Goal: Use online tool/utility: Utilize a website feature to perform a specific function

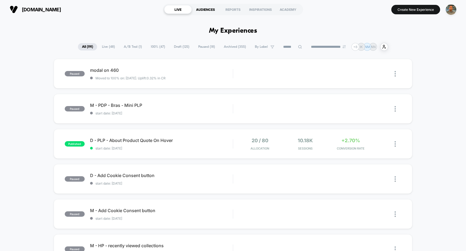
click at [210, 12] on div "AUDIENCES" at bounding box center [205, 9] width 27 height 9
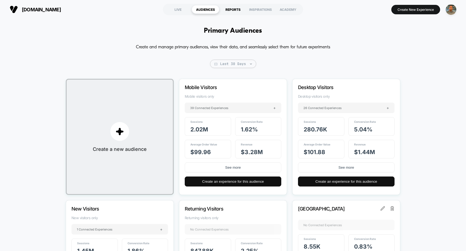
click at [234, 13] on div "REPORTS" at bounding box center [232, 9] width 27 height 9
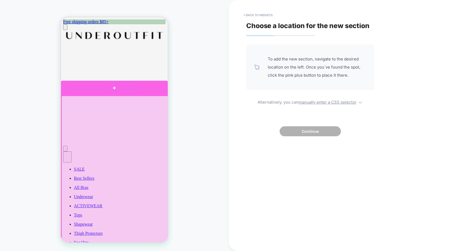
click at [158, 90] on div at bounding box center [114, 88] width 107 height 15
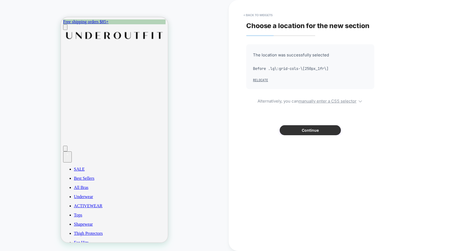
click at [299, 131] on button "Continue" at bounding box center [309, 130] width 61 height 10
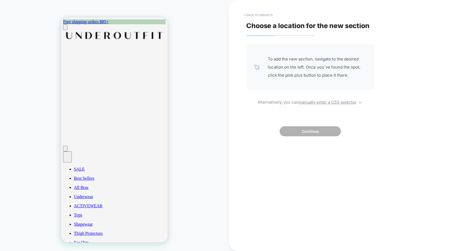
click at [257, 16] on button "< Back to widgets" at bounding box center [258, 15] width 34 height 9
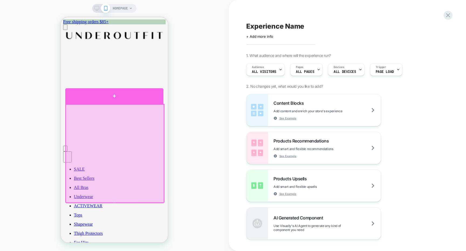
click at [148, 100] on div at bounding box center [114, 96] width 98 height 16
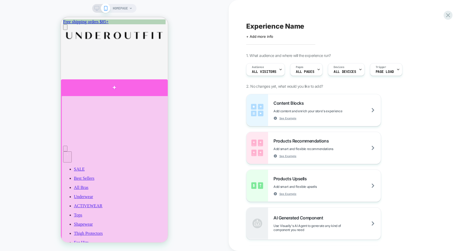
click at [157, 91] on div at bounding box center [114, 87] width 107 height 16
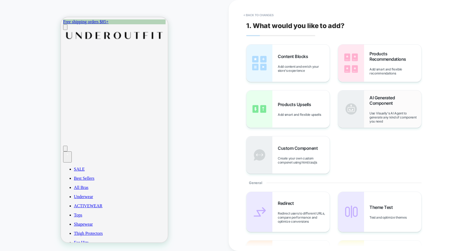
click at [364, 110] on div "AI Generated Component Use Visually's AI Agent to generate any kind of componen…" at bounding box center [379, 108] width 83 height 37
type textarea "*"
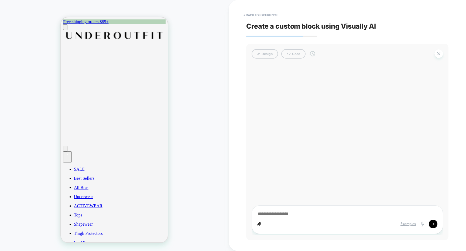
click at [268, 224] on div at bounding box center [302, 224] width 90 height 4
